Goal: Information Seeking & Learning: Learn about a topic

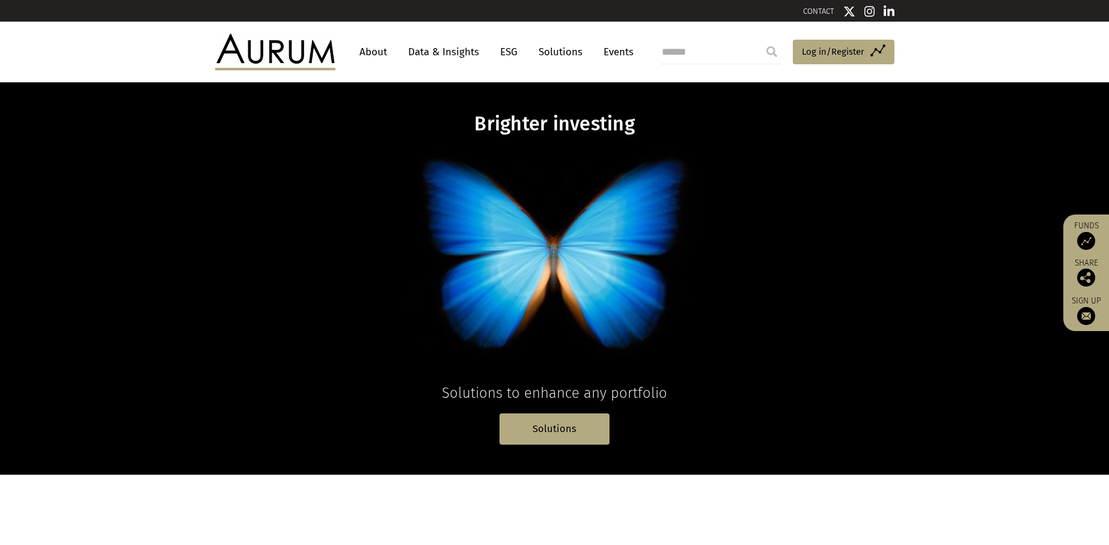
click at [461, 57] on link "Data & Insights" at bounding box center [443, 52] width 83 height 22
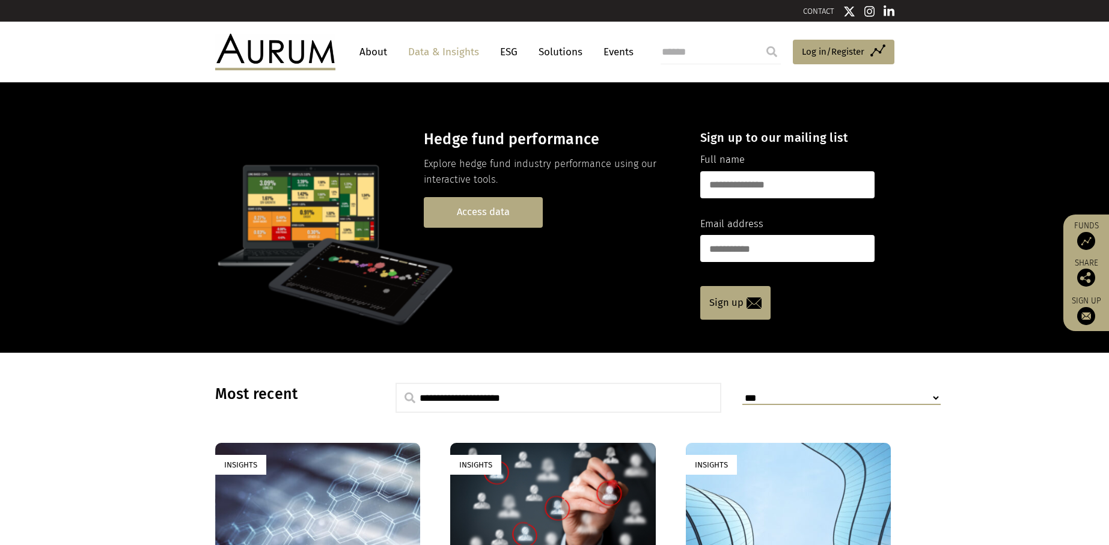
click at [481, 210] on link "Access data" at bounding box center [483, 212] width 119 height 31
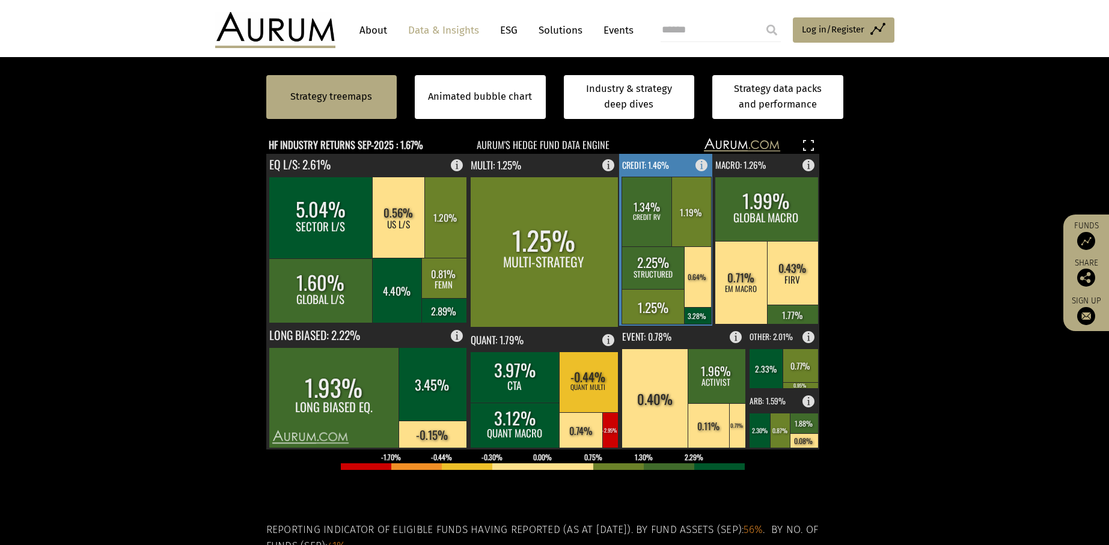
scroll to position [361, 0]
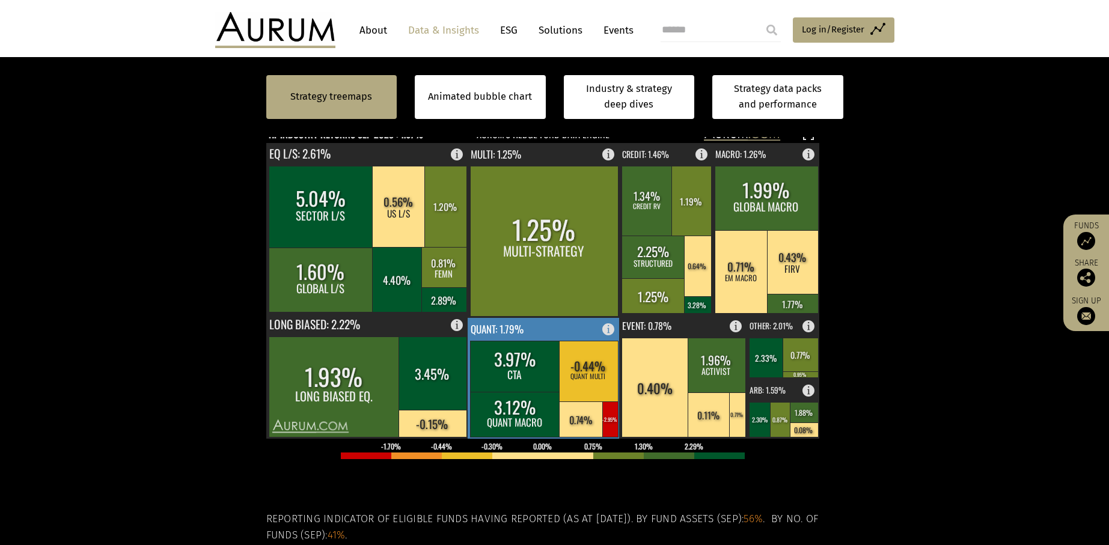
click at [566, 332] on rect at bounding box center [544, 378] width 153 height 121
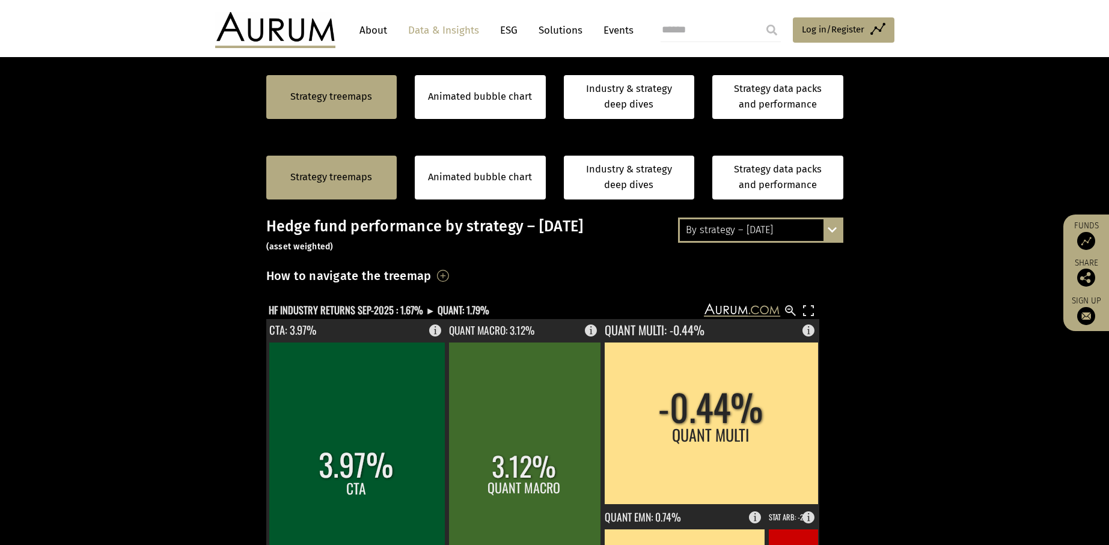
scroll to position [180, 0]
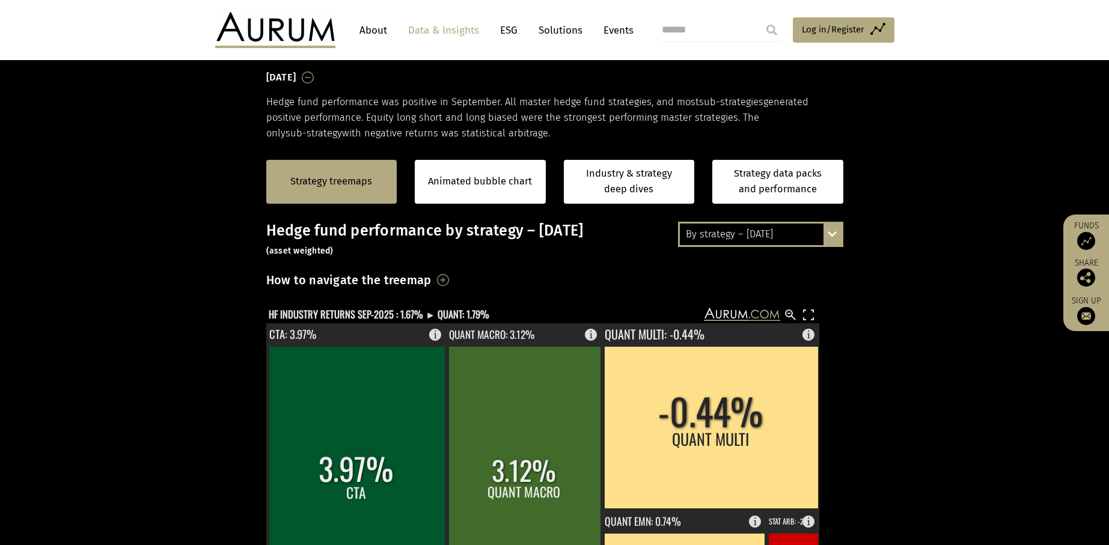
click at [830, 243] on div "By strategy – September 2025 By strategy – September 2025 By strategy – year to…" at bounding box center [760, 234] width 165 height 25
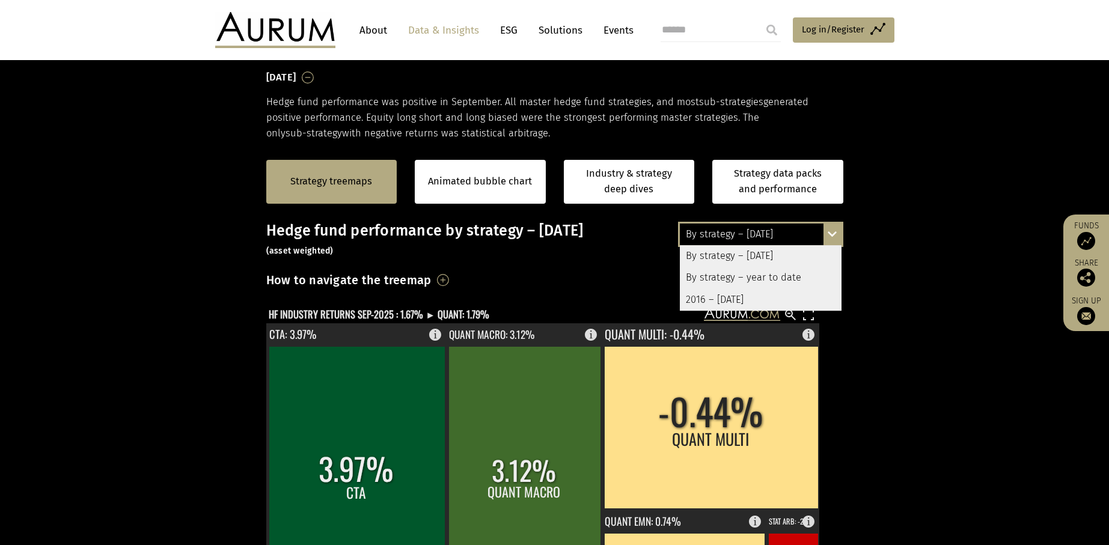
click at [927, 242] on section "Strategy treemaps Animated bubble chart Industry & strategy deep dives Strategy…" at bounding box center [554, 517] width 1109 height 751
click at [924, 255] on section "Strategy treemaps Animated bubble chart Industry & strategy deep dives Strategy…" at bounding box center [554, 517] width 1109 height 751
click at [831, 236] on div "By strategy – September 2025 By strategy – September 2025 By strategy – year to…" at bounding box center [760, 234] width 165 height 25
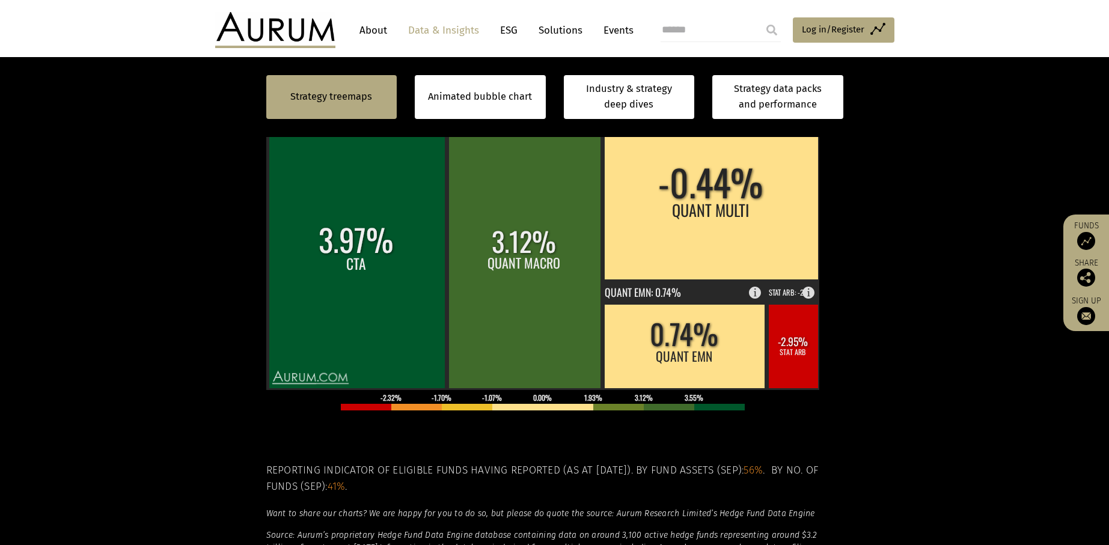
scroll to position [421, 0]
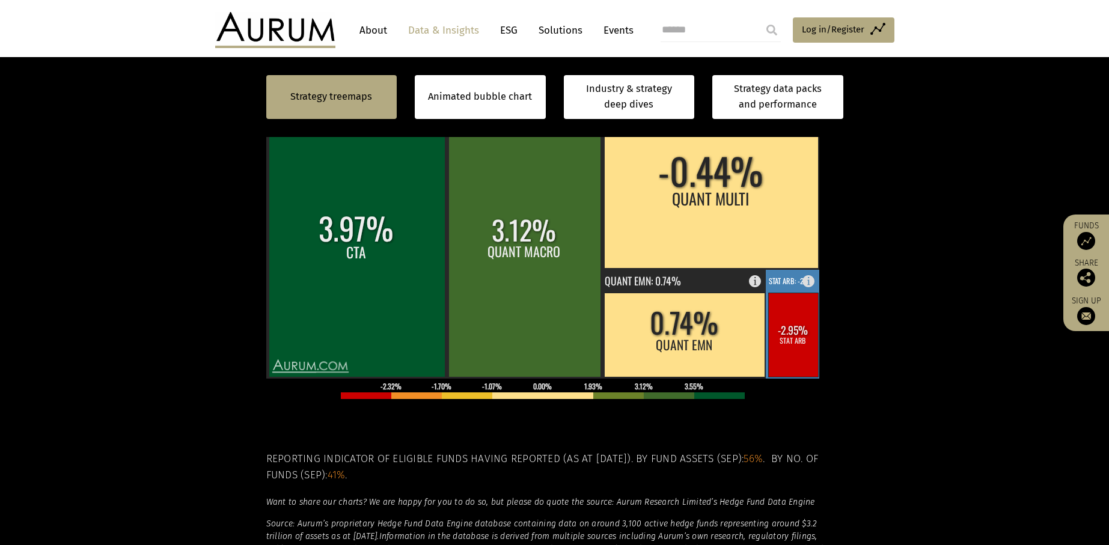
click at [778, 289] on rect at bounding box center [793, 324] width 55 height 109
